Goal: Task Accomplishment & Management: Manage account settings

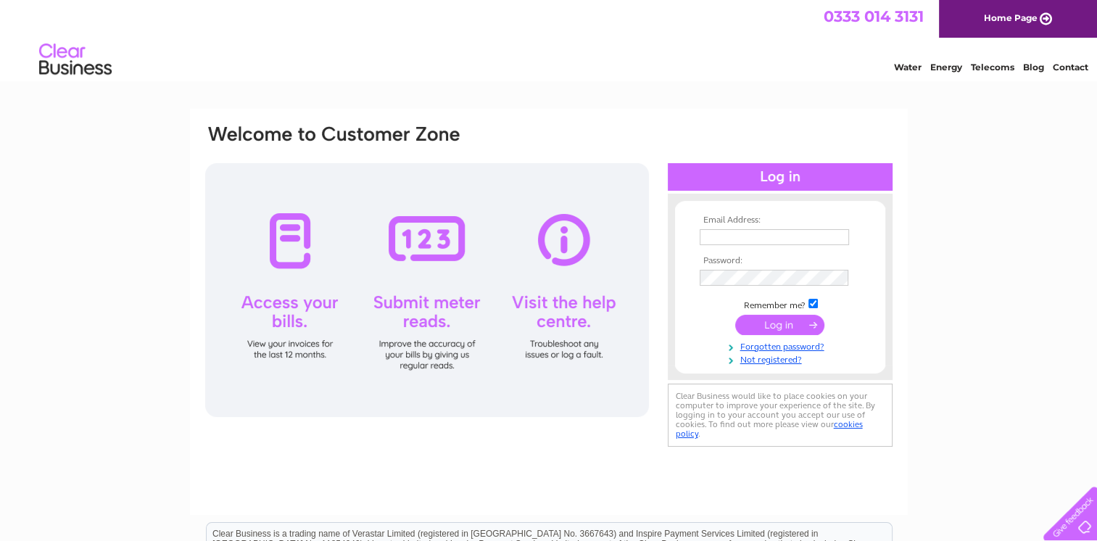
type input "[PERSON_NAME][EMAIL_ADDRESS][DOMAIN_NAME]"
click at [788, 329] on input "submit" at bounding box center [779, 325] width 89 height 20
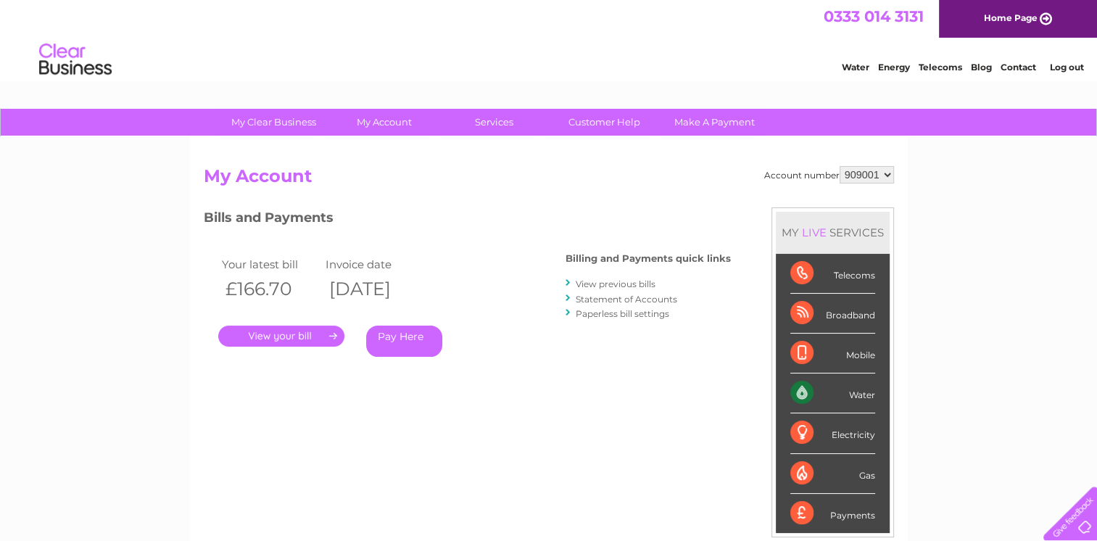
click at [300, 334] on link "." at bounding box center [281, 336] width 126 height 21
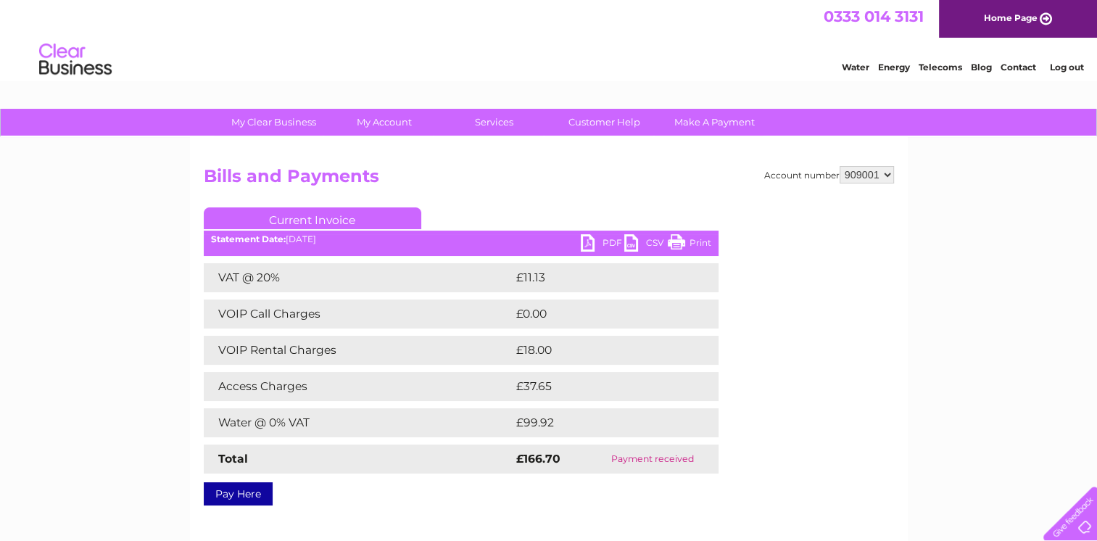
click at [585, 245] on link "PDF" at bounding box center [603, 244] width 44 height 21
